Goal: Transaction & Acquisition: Subscribe to service/newsletter

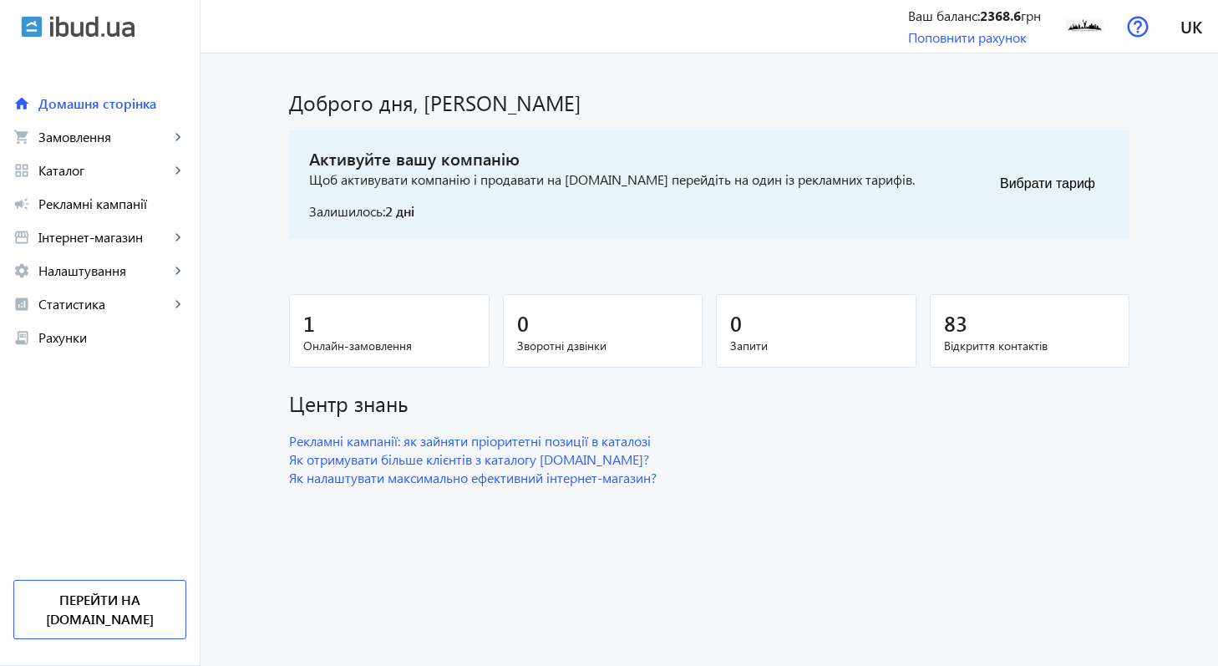
click at [338, 340] on span "Онлайн-замовлення" at bounding box center [389, 345] width 172 height 17
click at [1026, 175] on button "Вибрати тариф" at bounding box center [1047, 183] width 124 height 33
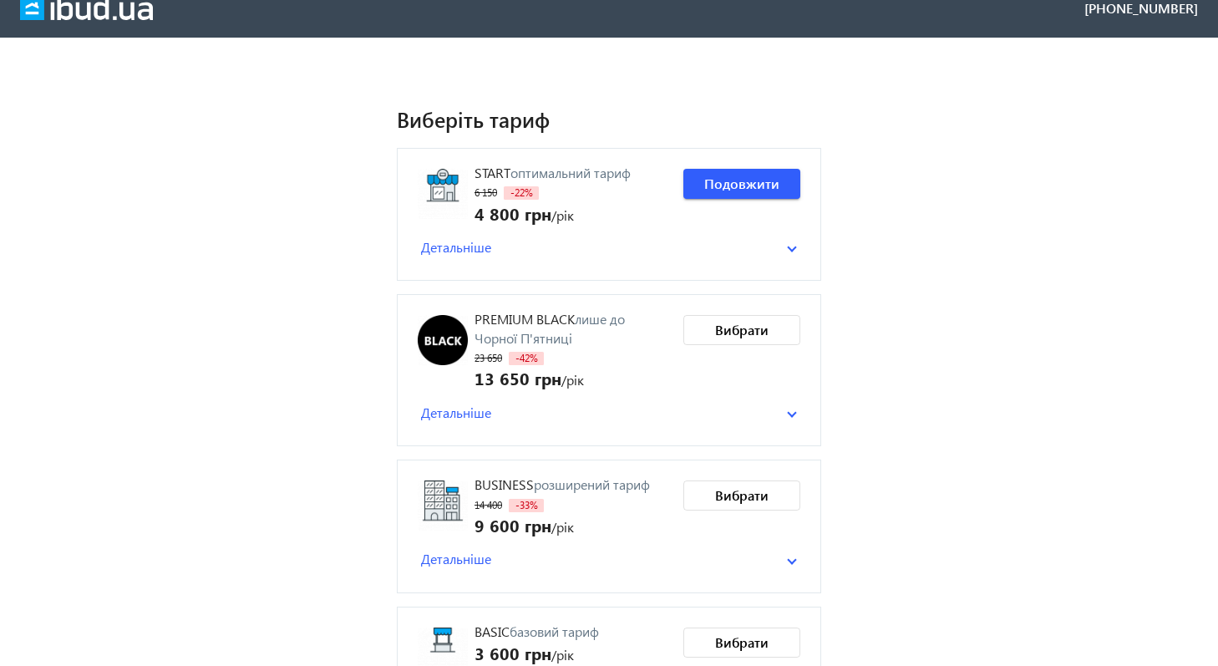
scroll to position [19, 0]
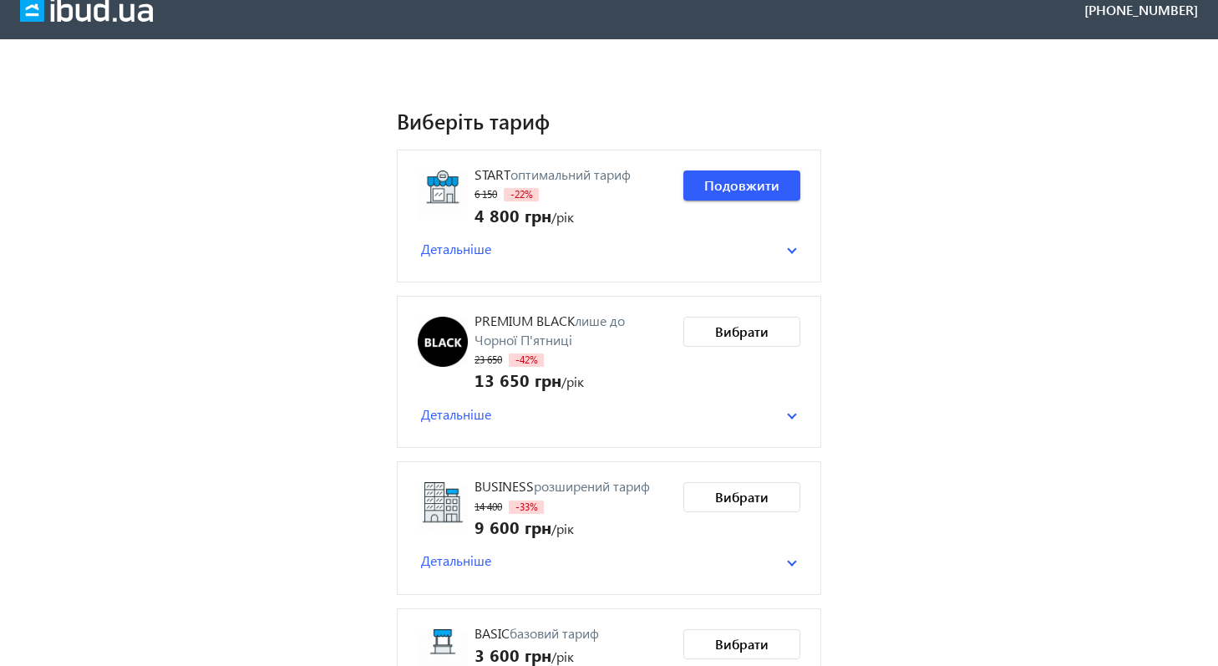
click at [786, 252] on mat-panel-title "Детальніше" at bounding box center [604, 249] width 366 height 18
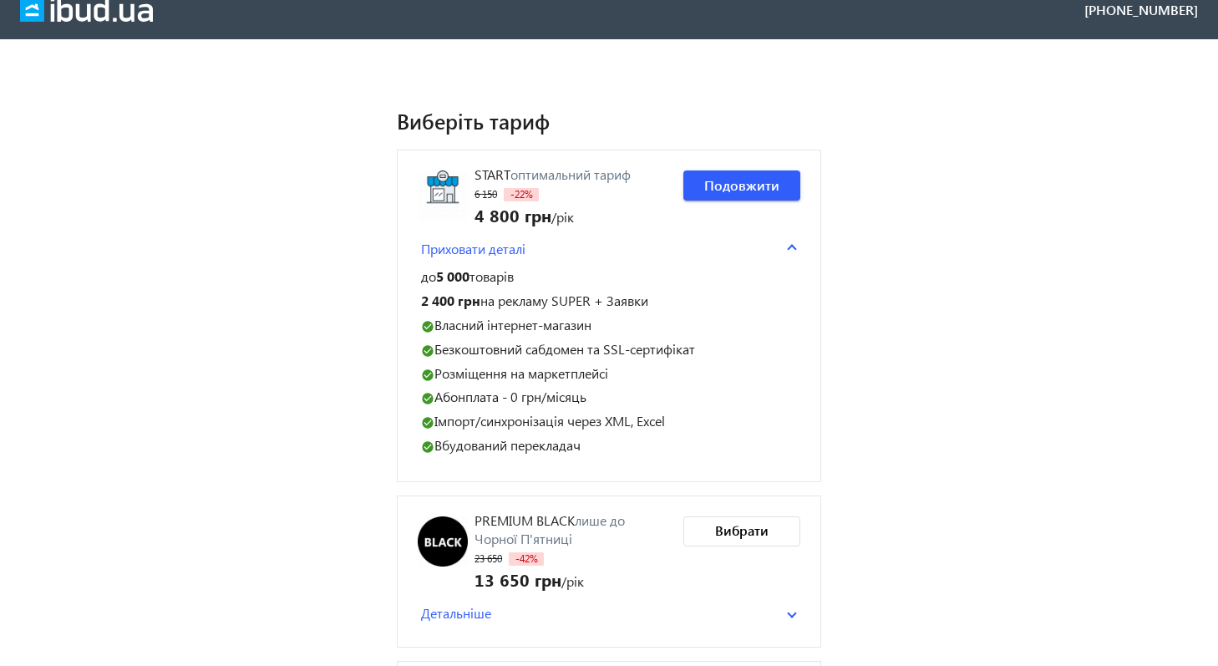
click at [786, 252] on mat-panel-title "Приховати деталі" at bounding box center [604, 249] width 366 height 18
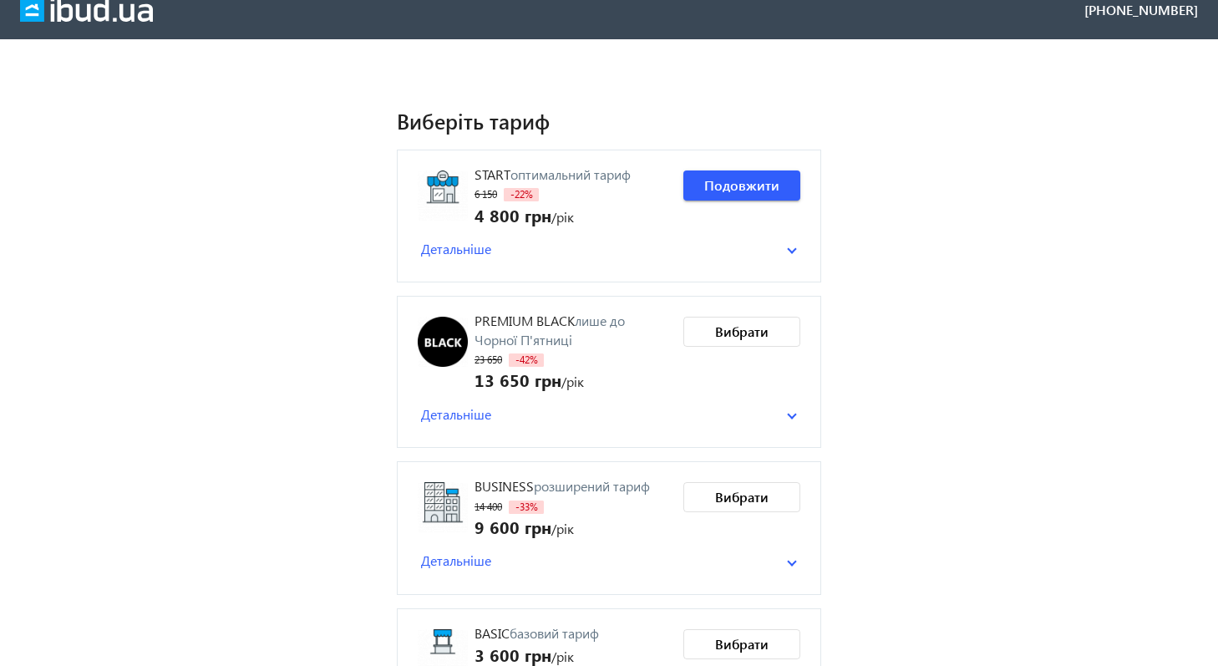
click at [786, 252] on mat-panel-title "Детальніше" at bounding box center [604, 249] width 366 height 18
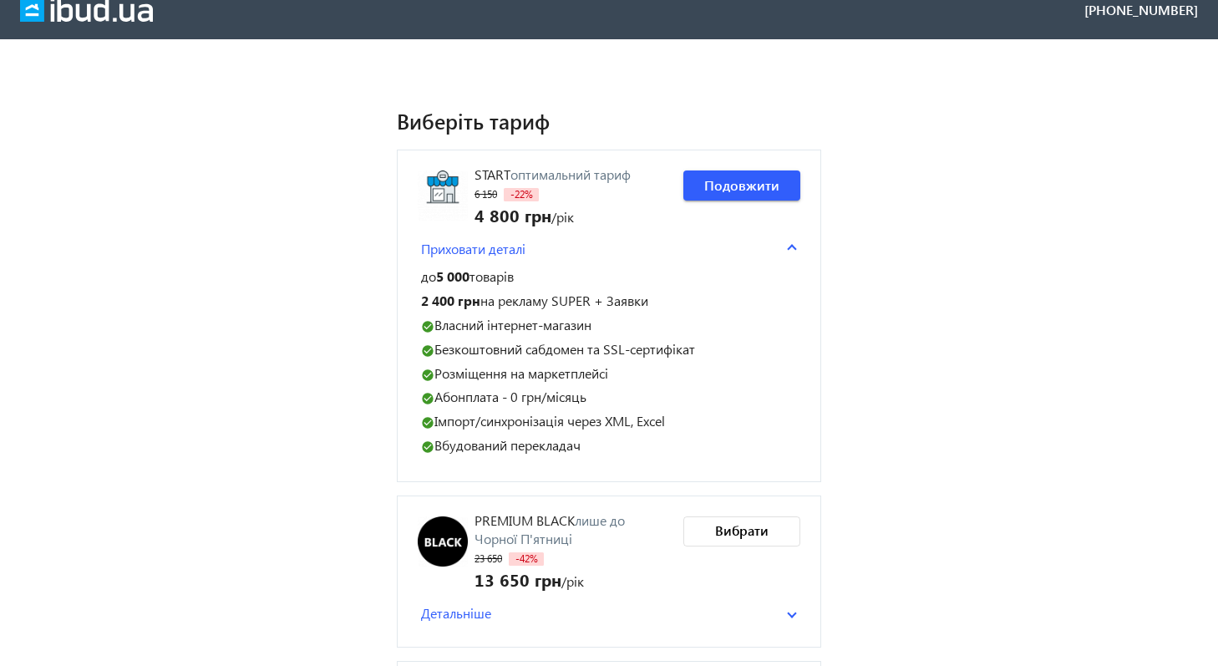
click at [786, 251] on mat-panel-title "Приховати деталі" at bounding box center [604, 249] width 366 height 18
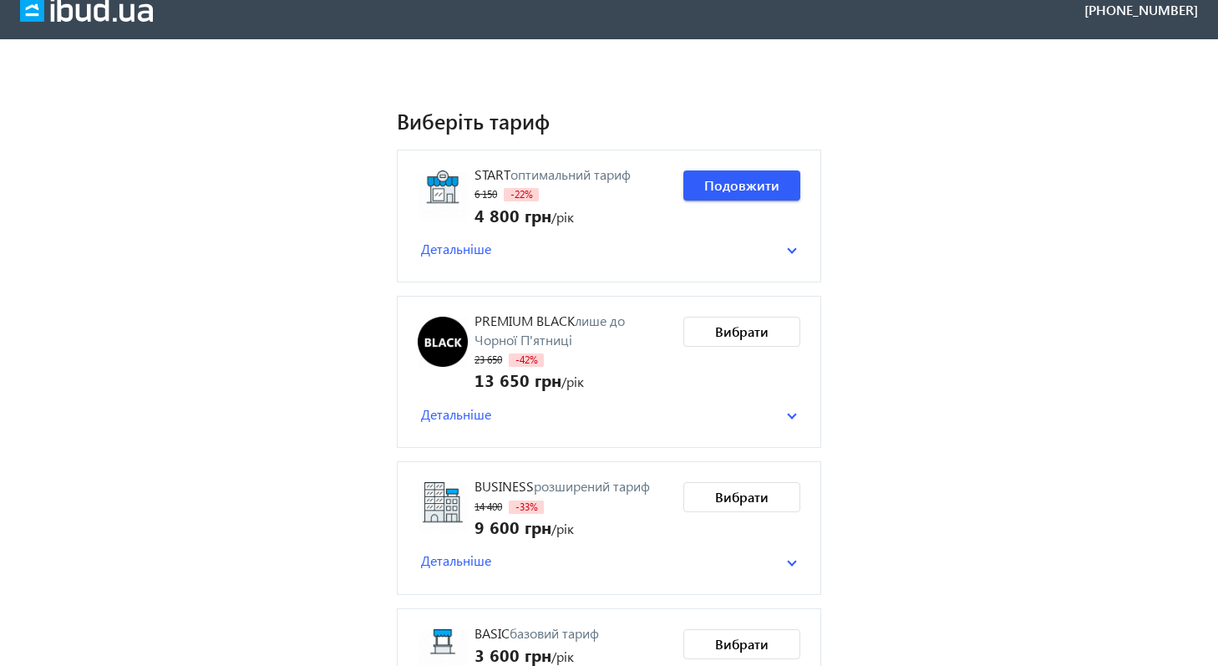
click at [786, 251] on mat-panel-title "Детальніше" at bounding box center [604, 249] width 366 height 18
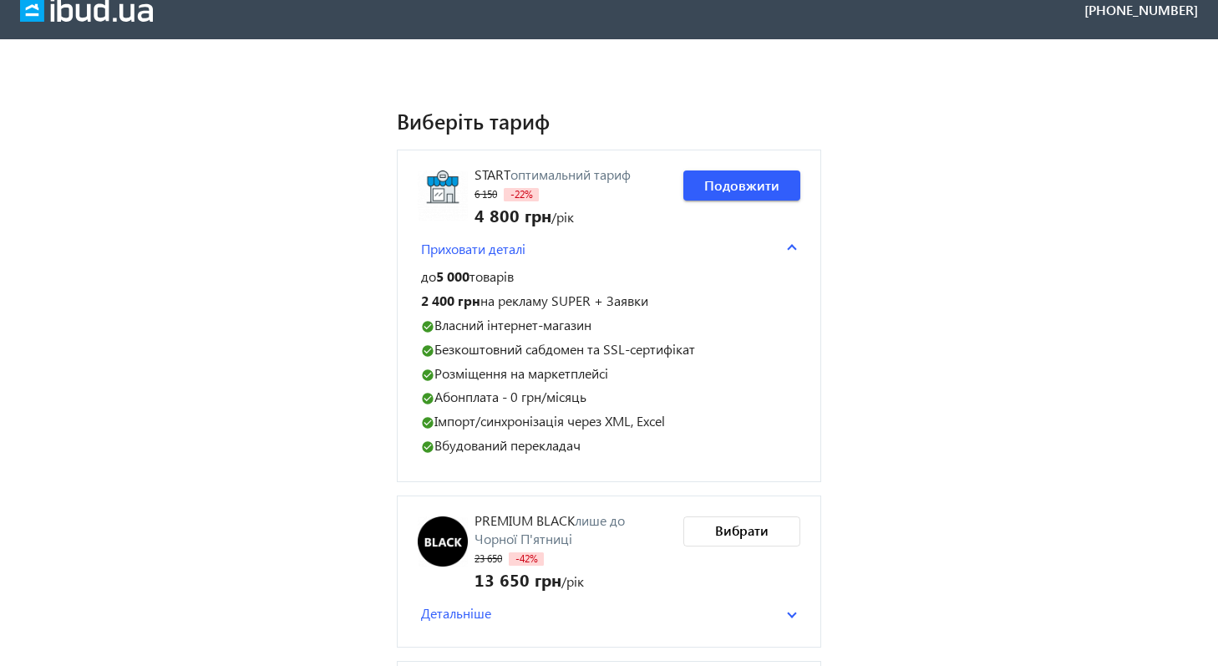
click at [786, 251] on mat-panel-title "Приховати деталі" at bounding box center [604, 249] width 366 height 18
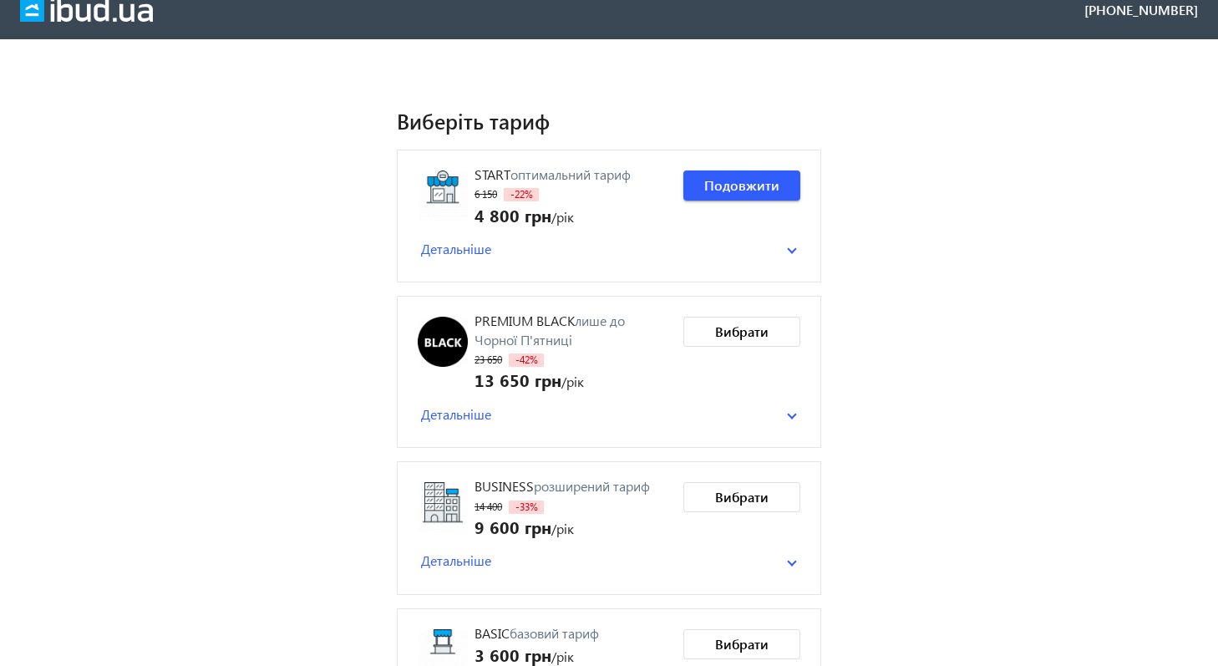
click at [792, 246] on span at bounding box center [792, 249] width 10 height 7
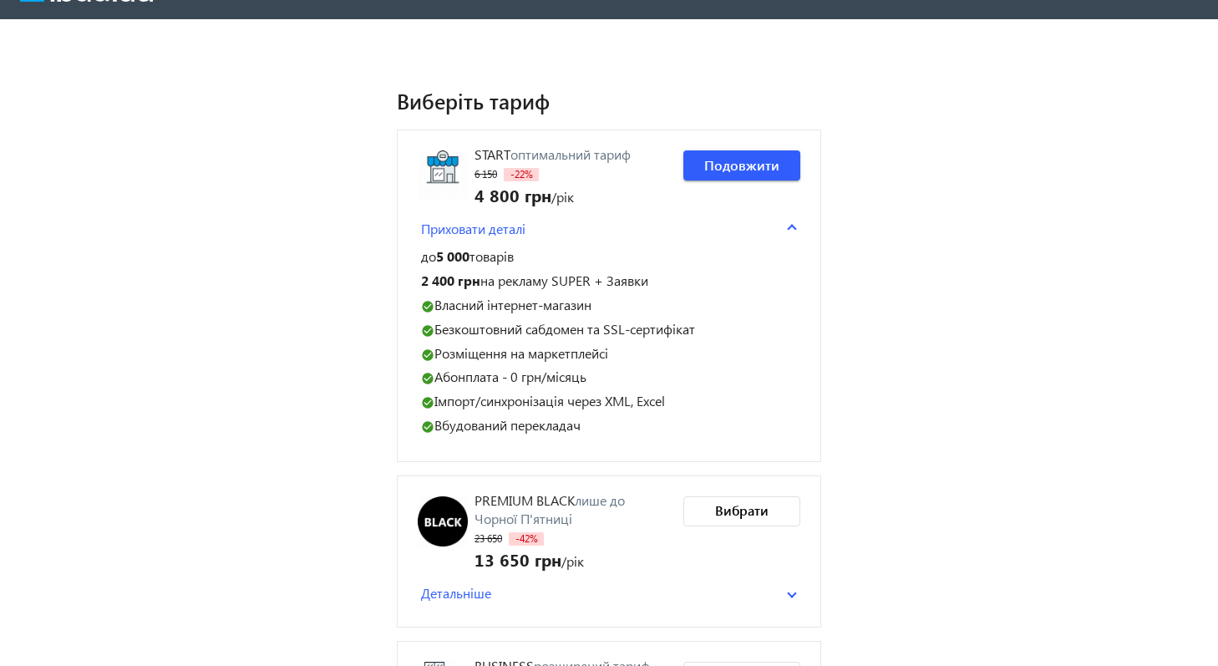
scroll to position [38, 0]
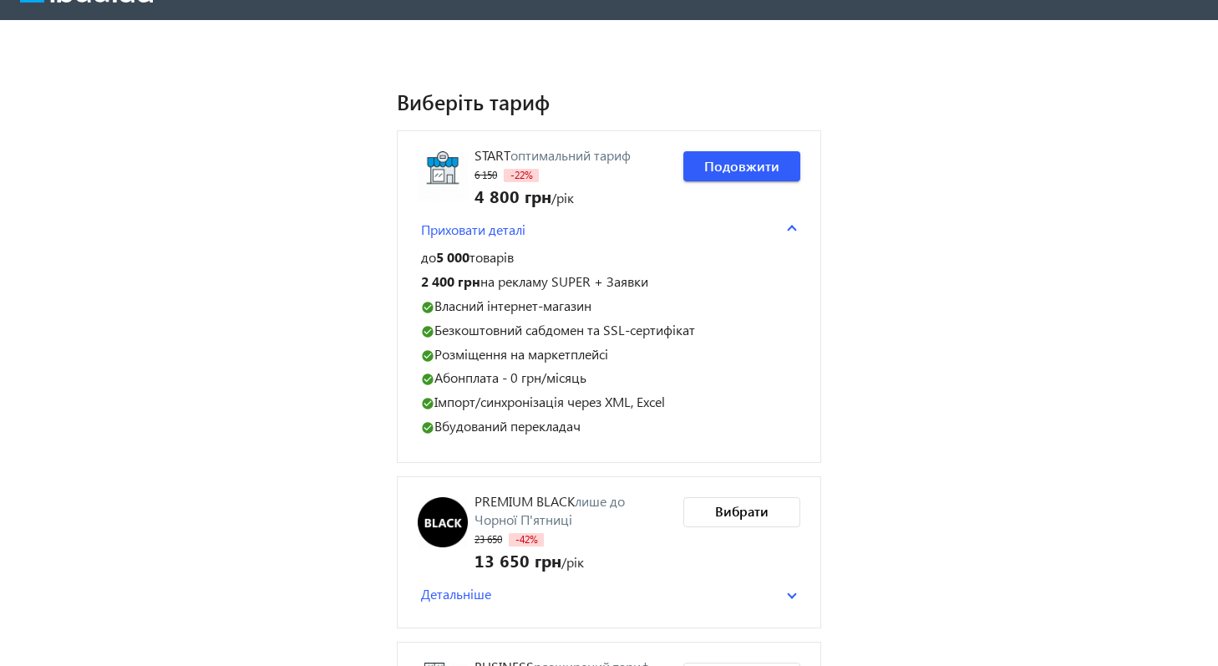
click at [926, 247] on loading-spinner "Виберіть тариф Start оптимальний тариф 6 150 -22% 4 800 грн /рік Приховати дета…" at bounding box center [609, 571] width 1218 height 969
click at [793, 226] on span at bounding box center [792, 229] width 10 height 7
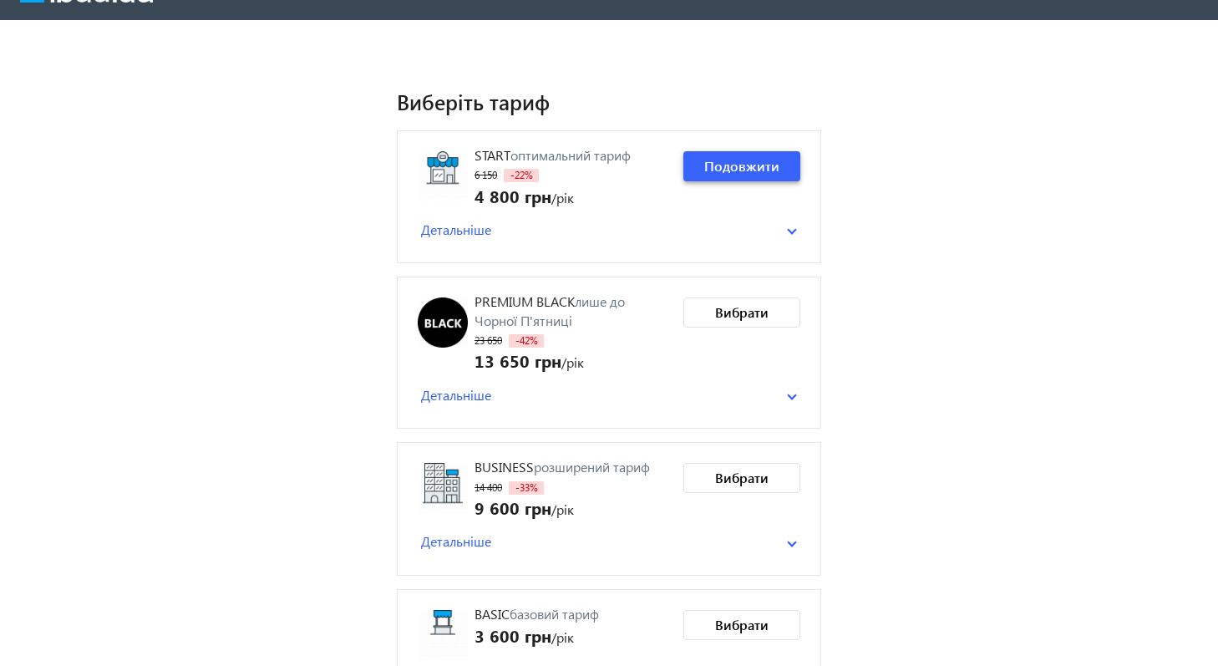
click at [775, 163] on span "Подовжити" at bounding box center [741, 166] width 75 height 18
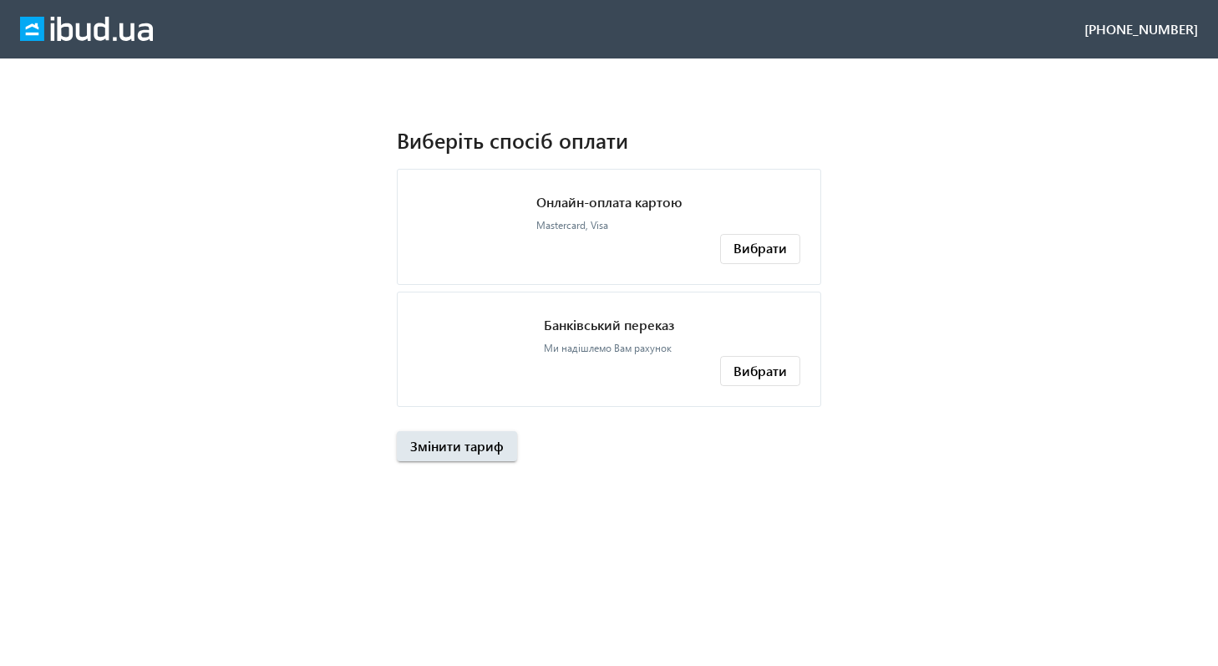
scroll to position [0, 0]
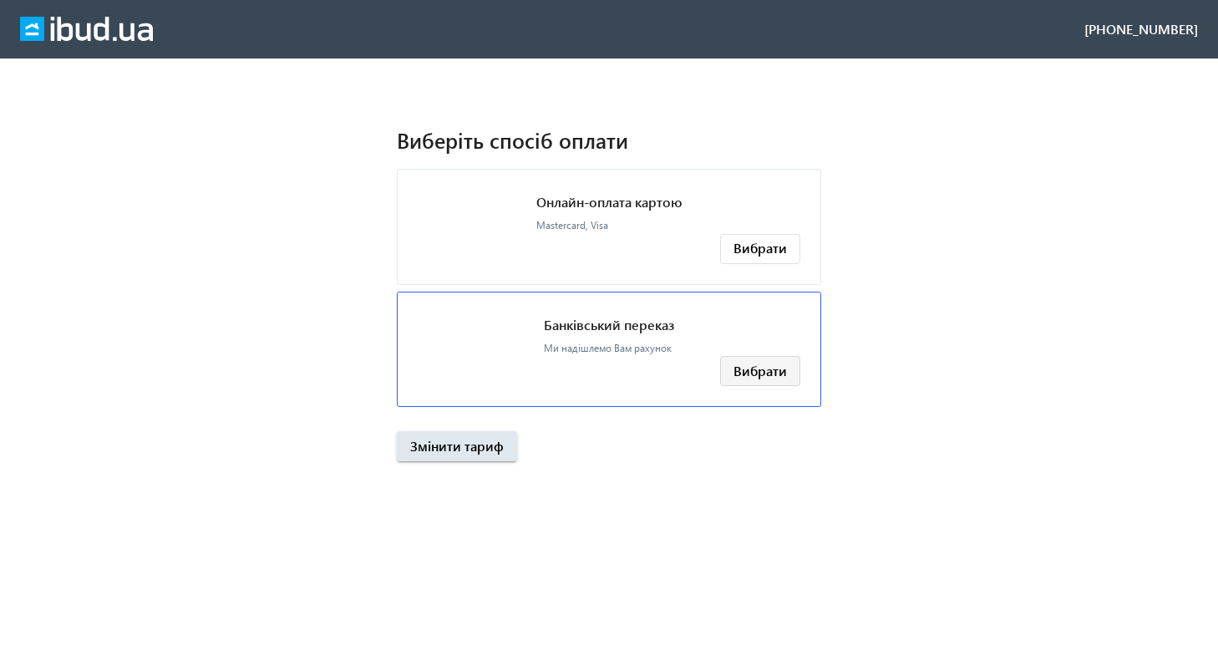
click at [743, 369] on span "Вибрати" at bounding box center [759, 371] width 53 height 18
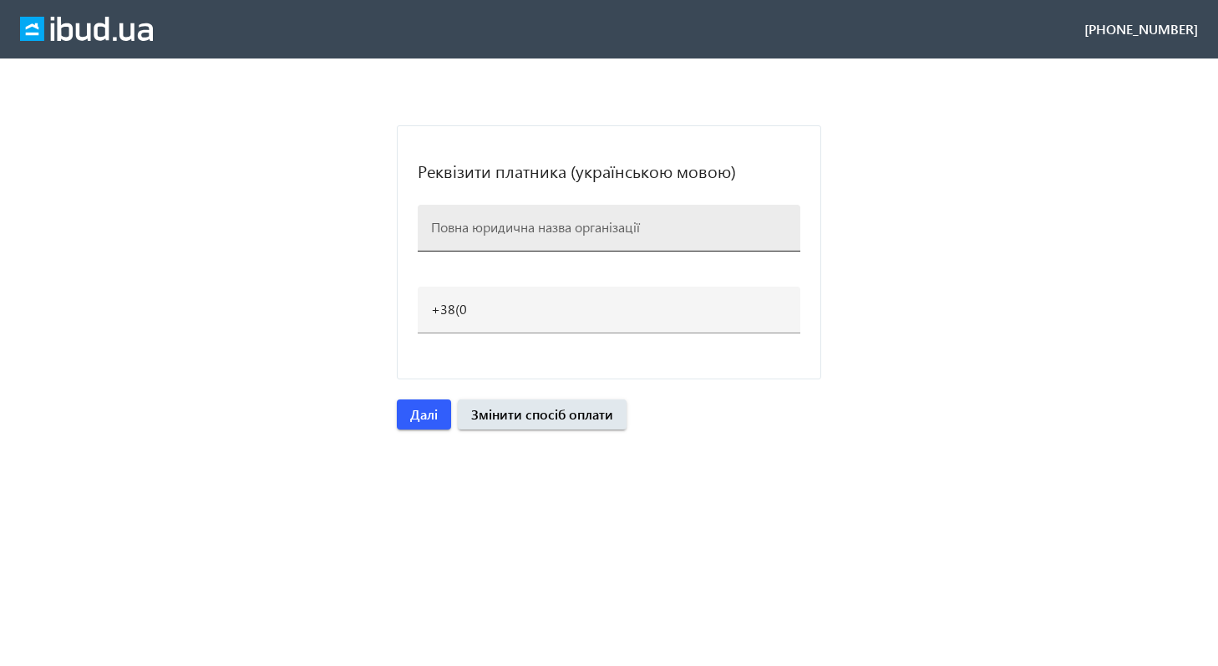
click at [592, 236] on div at bounding box center [609, 228] width 356 height 47
type input "ТОВ БК "Київ-Індустріал""
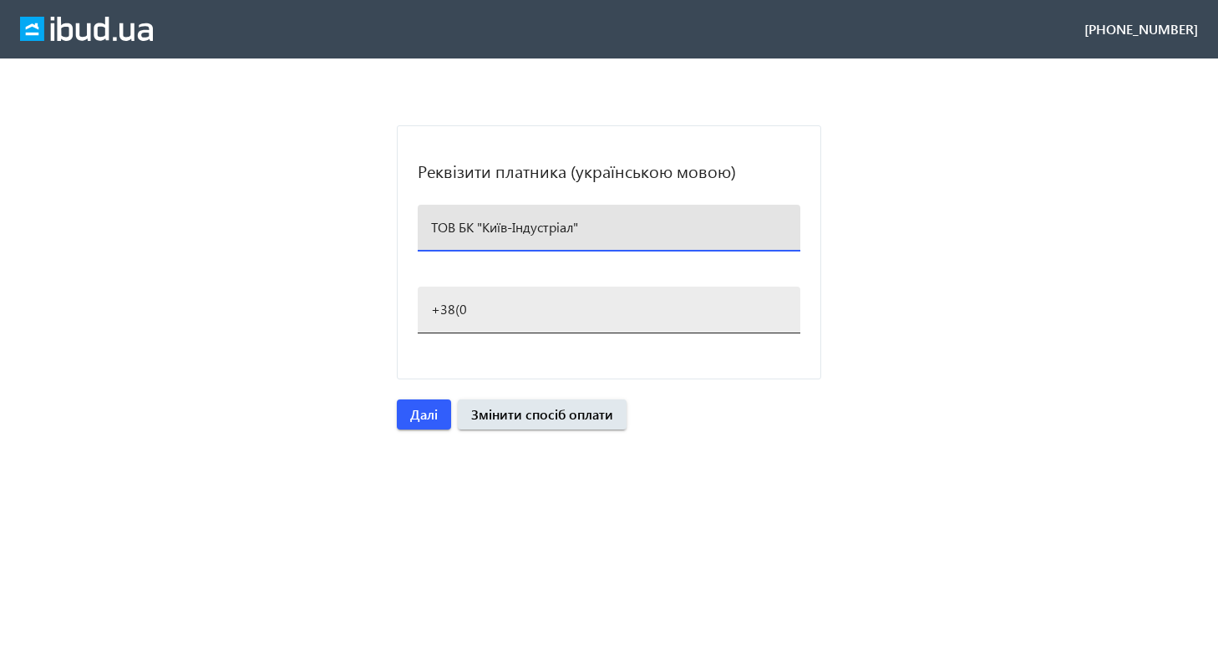
click at [587, 318] on div "+38(0" at bounding box center [609, 309] width 356 height 47
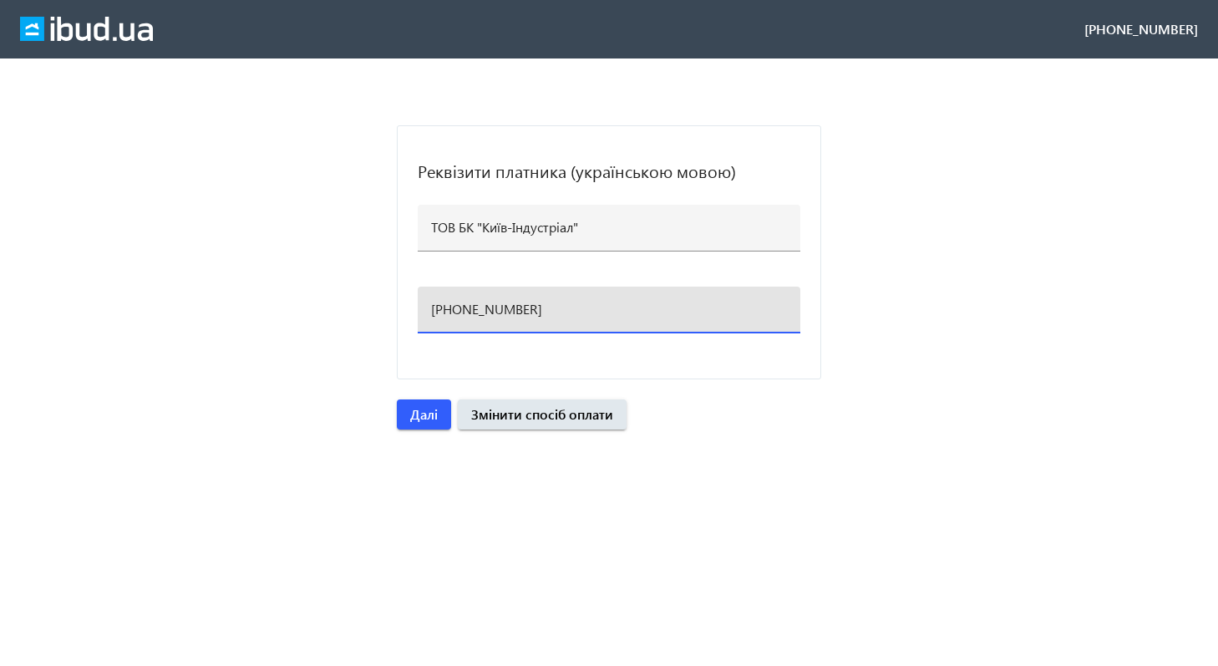
type input "[PHONE_NUMBER]"
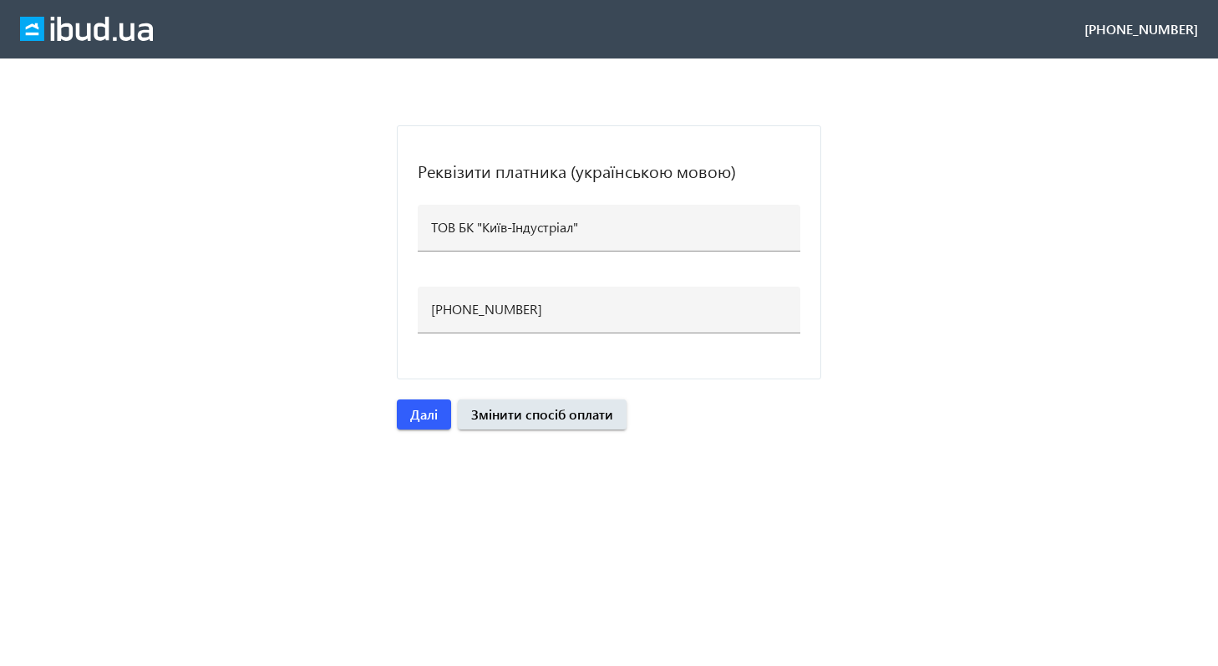
click at [898, 319] on loading-spinner "Реквізити платника (українською мовою) ТОВ БК "Київ-Індустріал" [PHONE_NUMBER] …" at bounding box center [609, 277] width 1218 height 304
click at [434, 409] on span "Далі" at bounding box center [424, 414] width 28 height 18
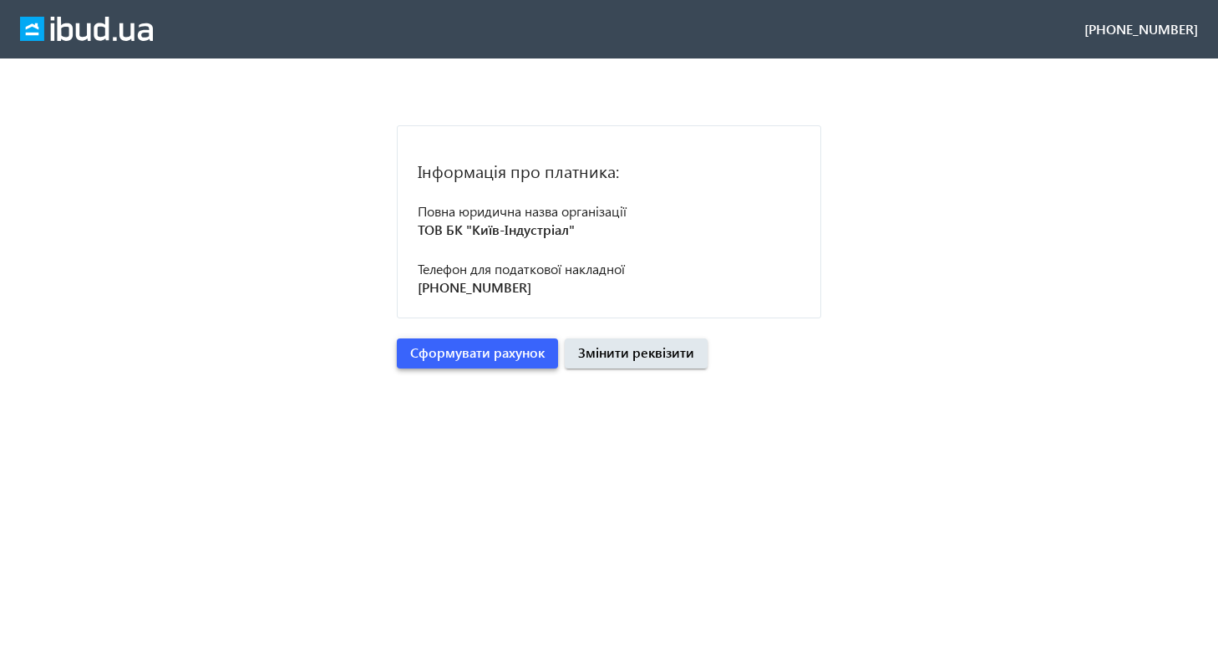
click at [468, 356] on span "Сформувати рахунок" at bounding box center [477, 352] width 134 height 18
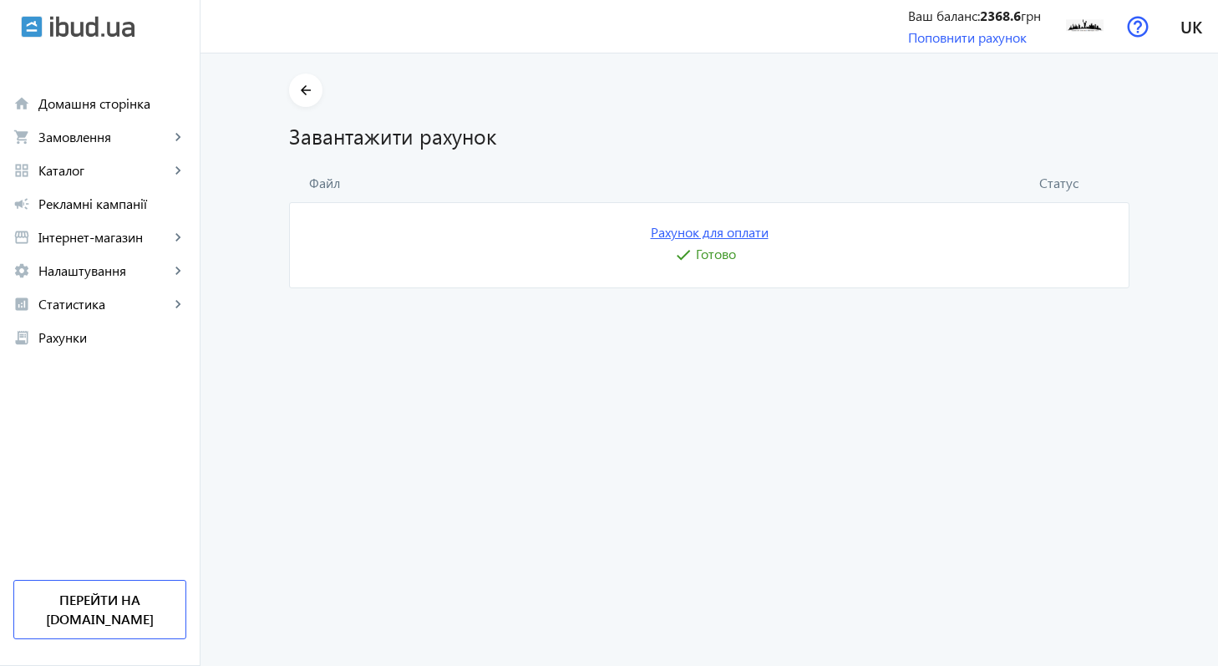
click at [705, 236] on link "Рахунок для оплати" at bounding box center [710, 232] width 118 height 18
click at [449, 149] on h1 "Завантажити рахунок" at bounding box center [709, 135] width 840 height 29
click at [144, 128] on link "shopping_cart Замовлення keyboard_arrow_right" at bounding box center [100, 136] width 200 height 33
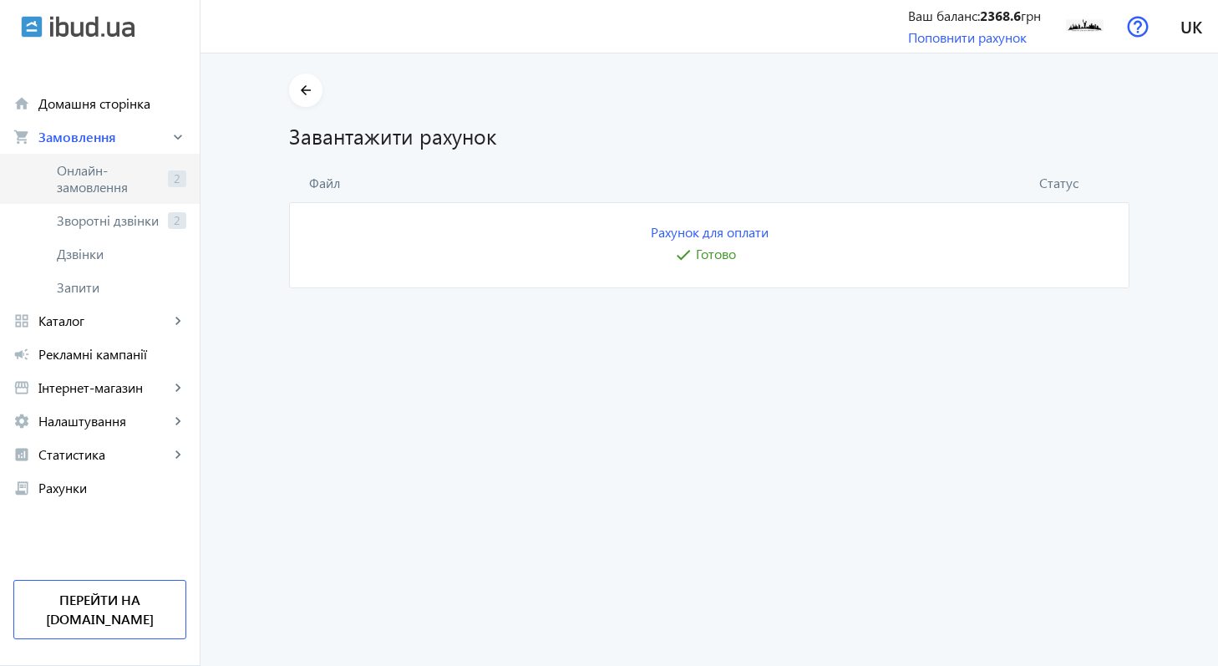
click at [151, 181] on span "Онлайн-замовлення" at bounding box center [109, 178] width 104 height 33
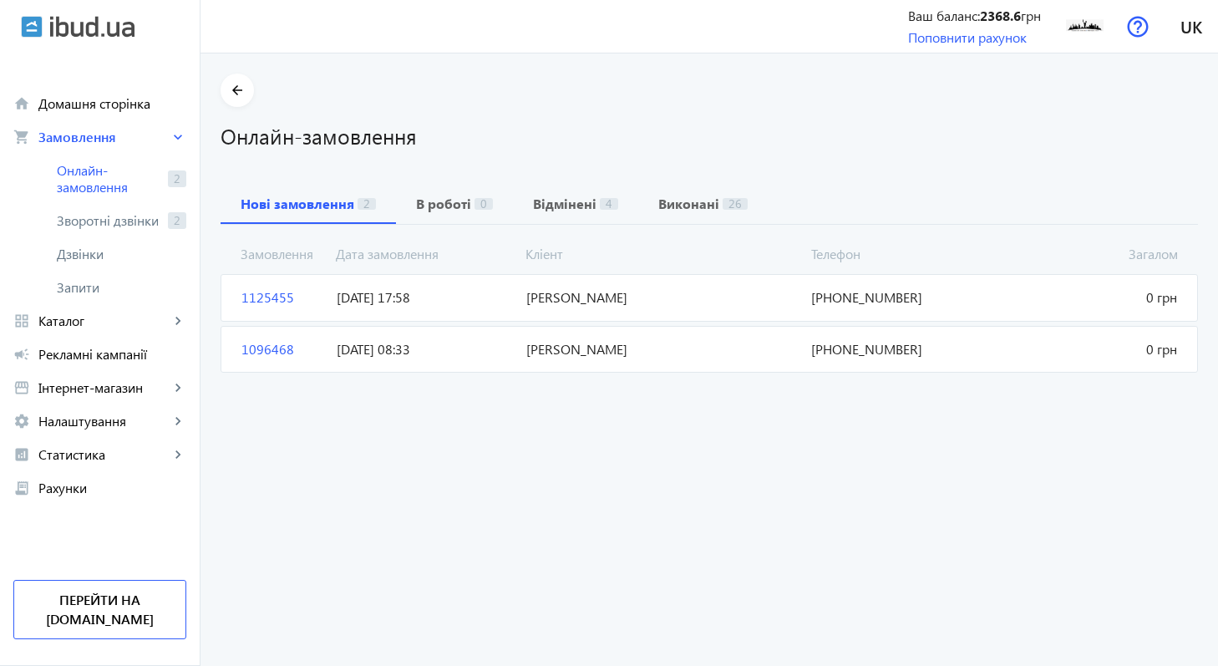
click at [443, 452] on orders "arrow_back Онлайн-замовлення Нові замовлення 2 В роботі 0 Відмінені 4 Виконані …" at bounding box center [708, 359] width 1017 height 612
